Goal: Information Seeking & Learning: Find specific page/section

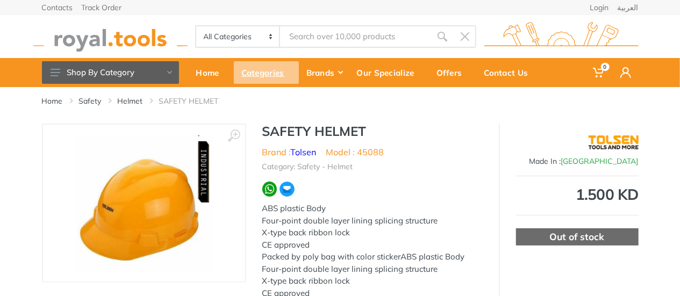
click at [253, 66] on div "Categories" at bounding box center [266, 72] width 65 height 23
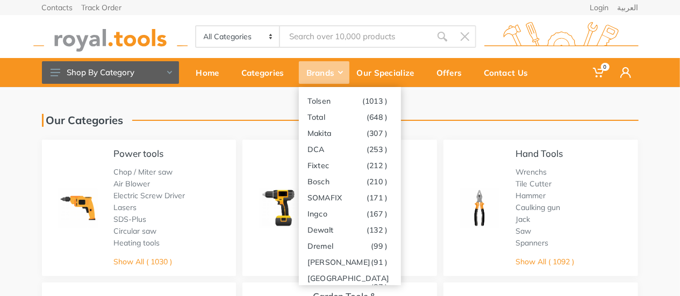
click at [324, 74] on div "Brands" at bounding box center [324, 72] width 51 height 23
click at [323, 73] on div "Brands" at bounding box center [324, 72] width 51 height 23
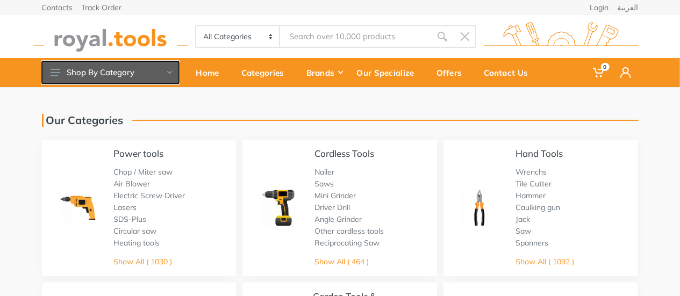
click at [95, 74] on button "Shop By Category" at bounding box center [110, 72] width 137 height 23
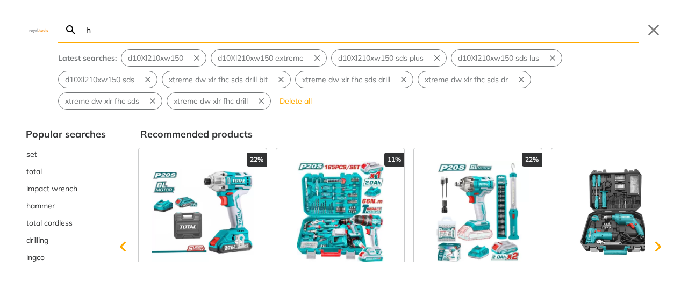
type input "h"
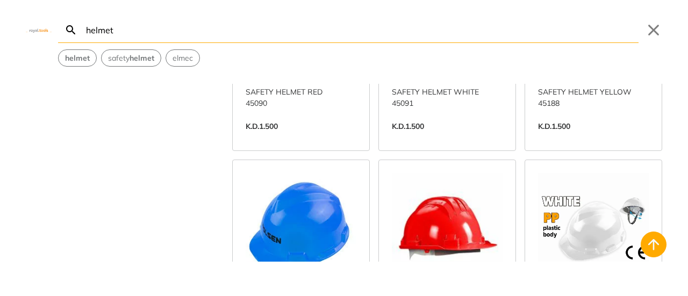
scroll to position [807, 0]
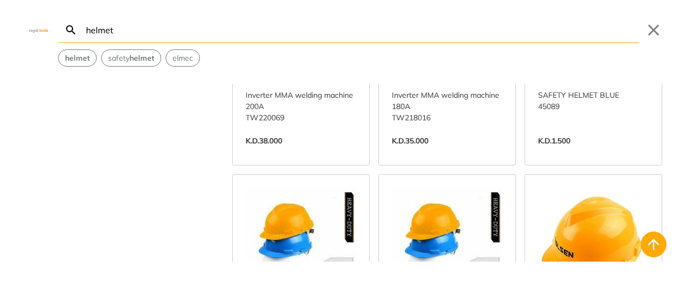
scroll to position [209, 0]
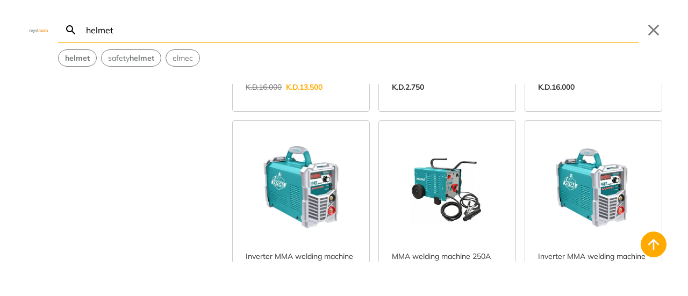
click at [132, 42] on div "helmet Search helmet Submit Close helmet safety helmet [GEOGRAPHIC_DATA]" at bounding box center [344, 33] width 688 height 67
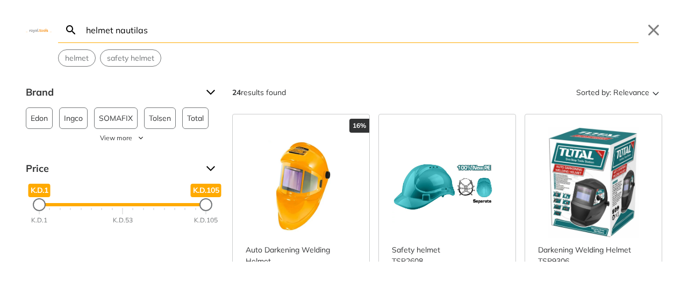
type input "helmet nautilas"
